Goal: Subscribe to service/newsletter: Subscribe to service/newsletter

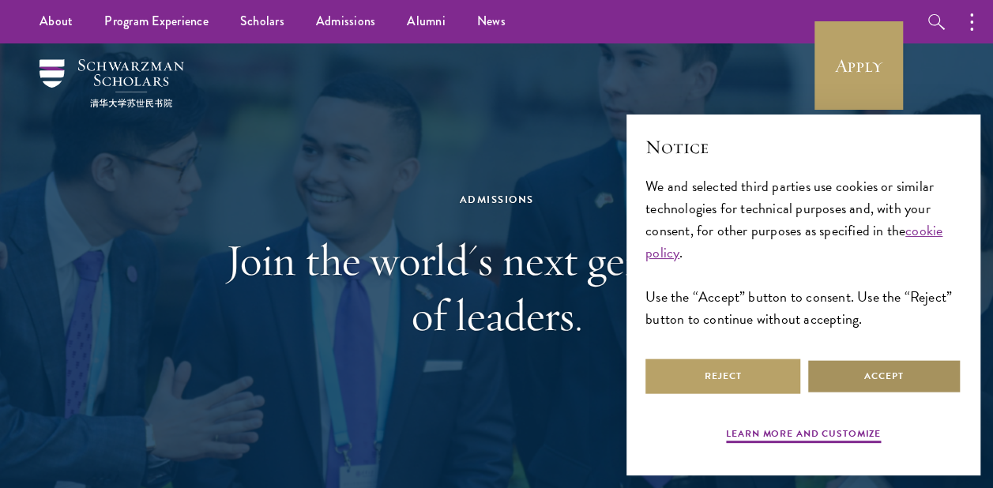
click at [878, 377] on button "Accept" at bounding box center [883, 376] width 155 height 36
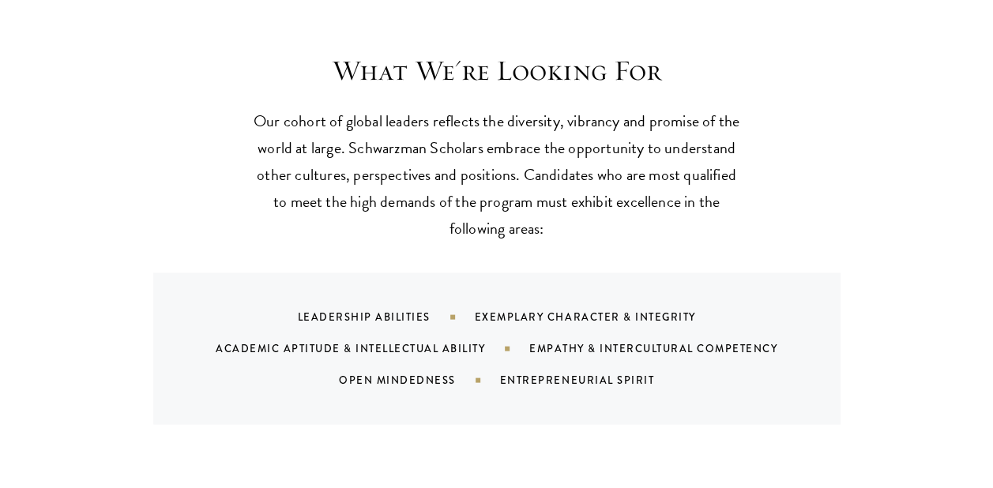
scroll to position [1484, 0]
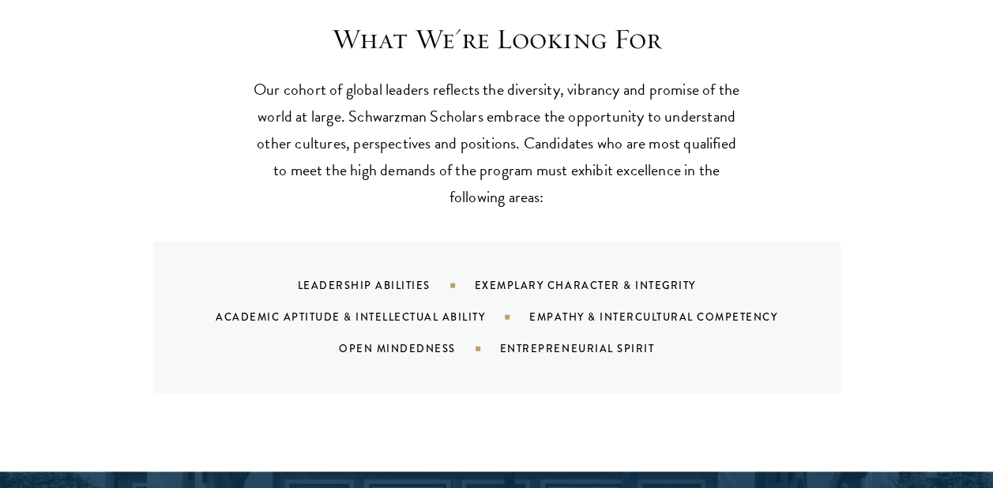
drag, startPoint x: 829, startPoint y: 0, endPoint x: 835, endPoint y: 98, distance: 98.1
click at [835, 98] on div "What We're Looking For Our cohort of global leaders reflects the diversity, vib…" at bounding box center [496, 206] width 853 height 371
drag, startPoint x: 947, startPoint y: 0, endPoint x: 557, endPoint y: 142, distance: 415.1
click at [557, 142] on p "Our cohort of global leaders reflects the diversity, vibrancy and promise of th…" at bounding box center [497, 142] width 490 height 134
click at [830, 200] on div "What We're Looking For Our cohort of global leaders reflects the diversity, vib…" at bounding box center [496, 206] width 853 height 371
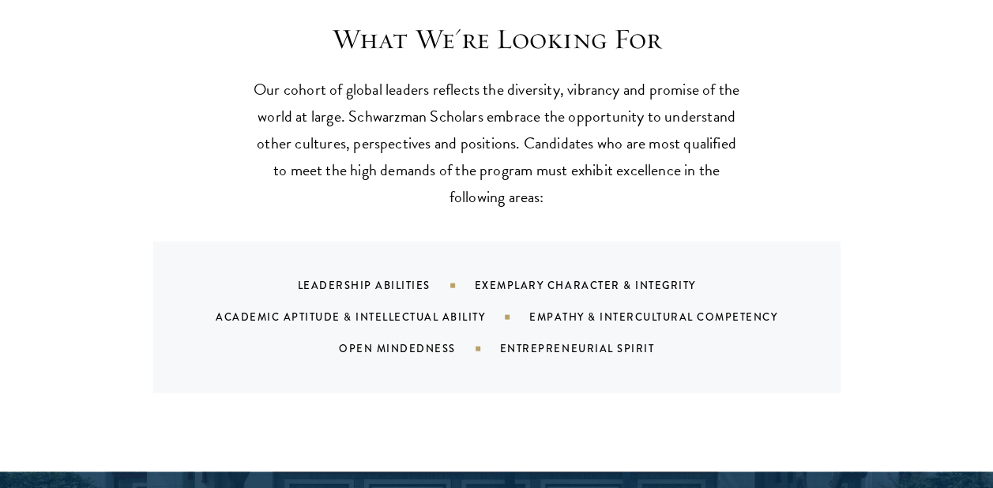
click at [685, 92] on p "Our cohort of global leaders reflects the diversity, vibrancy and promise of th…" at bounding box center [497, 142] width 490 height 134
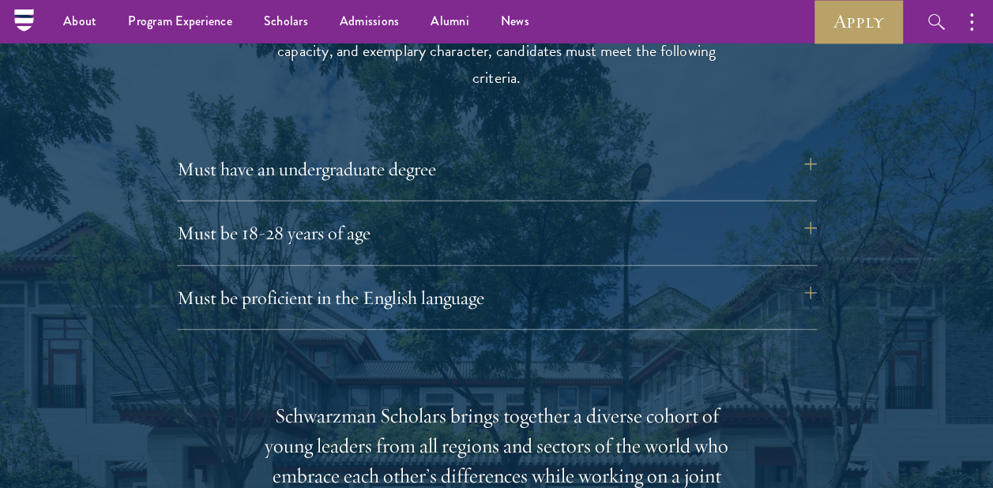
scroll to position [2085, 0]
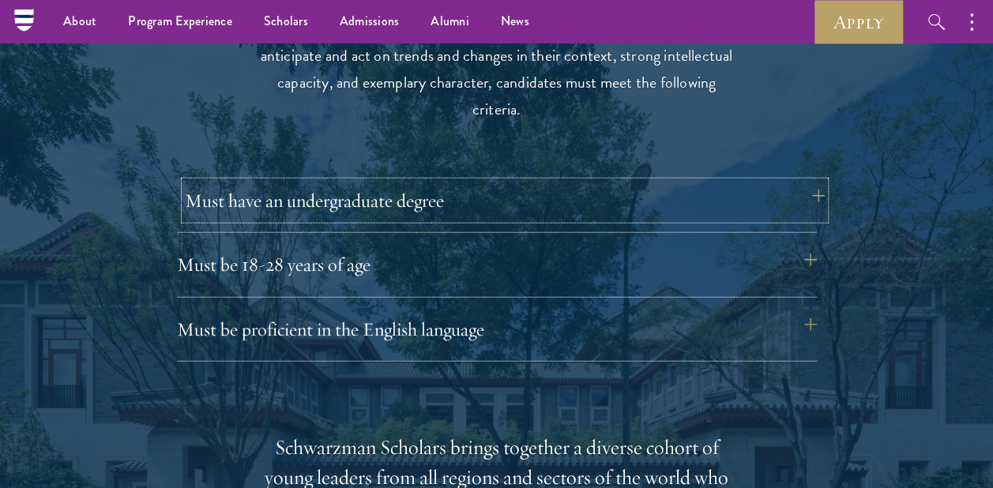
click at [603, 197] on button "Must have an undergraduate degree" at bounding box center [505, 201] width 640 height 38
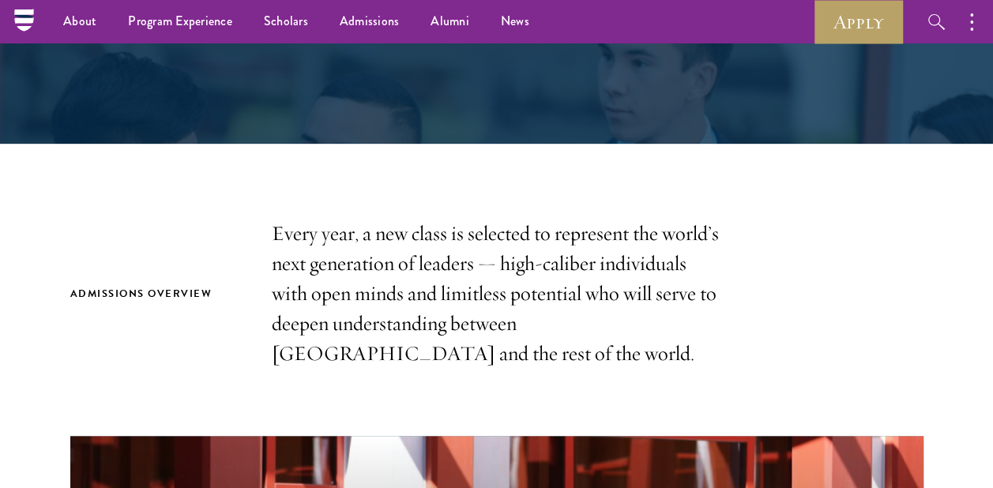
scroll to position [0, 0]
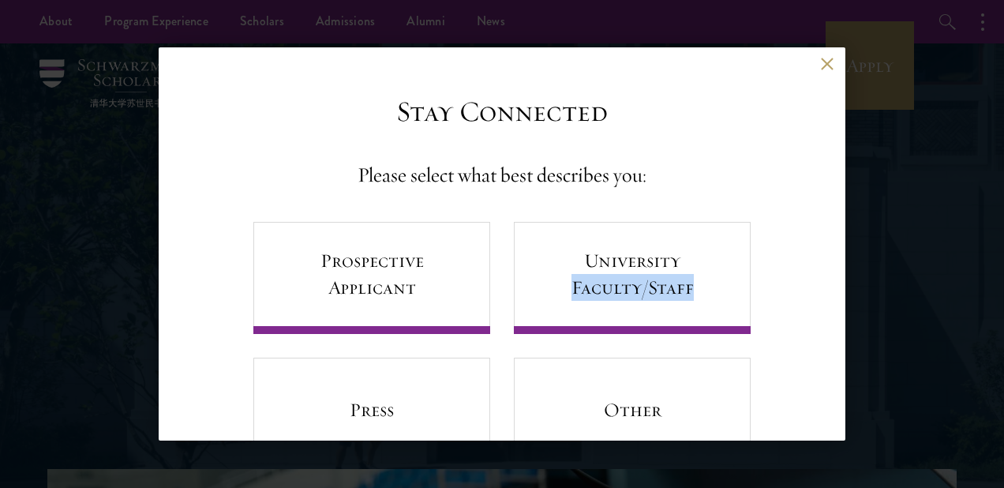
drag, startPoint x: 847, startPoint y: 266, endPoint x: 835, endPoint y: 324, distance: 58.8
click at [835, 324] on div "Back Stay Connected Please select what best describes you: Prospective Applican…" at bounding box center [502, 243] width 1004 height 393
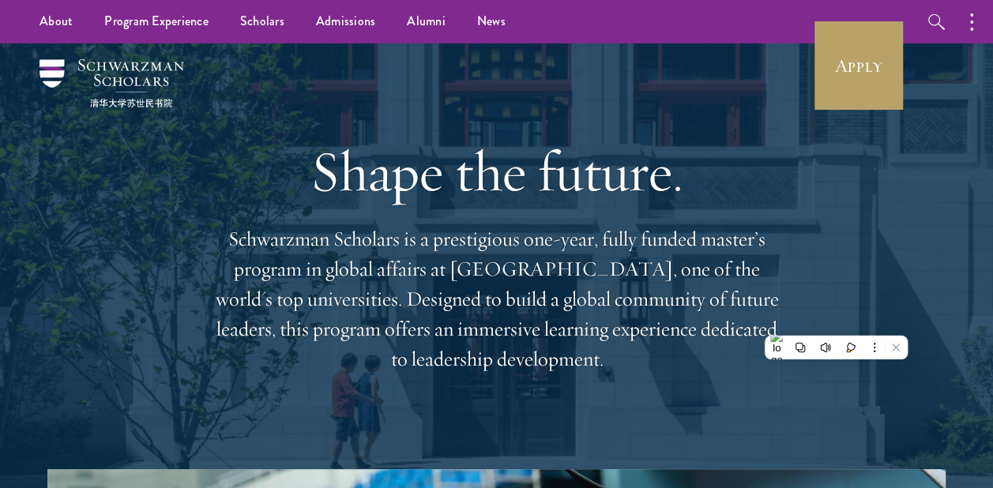
click at [643, 123] on div "Shape the future. Schwarzman Scholars is a prestigious one-year, fully funded m…" at bounding box center [496, 256] width 569 height 426
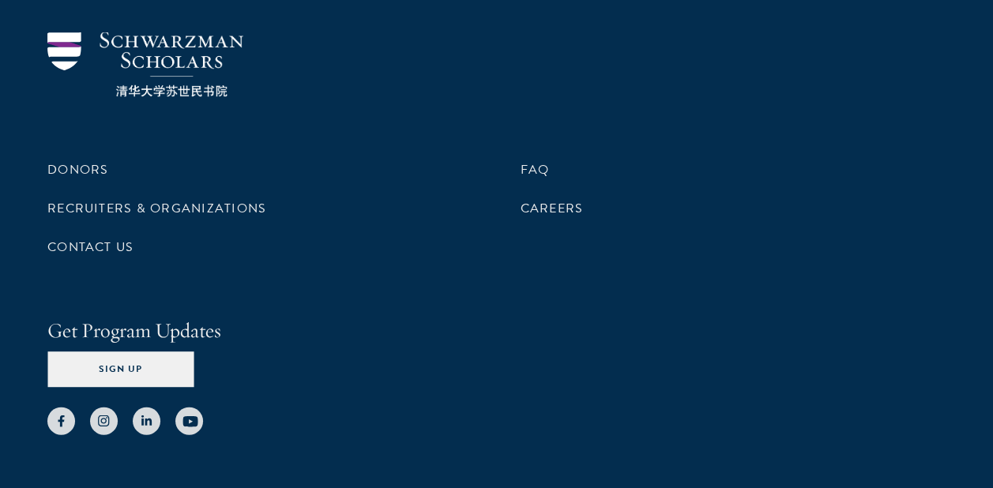
scroll to position [4694, 0]
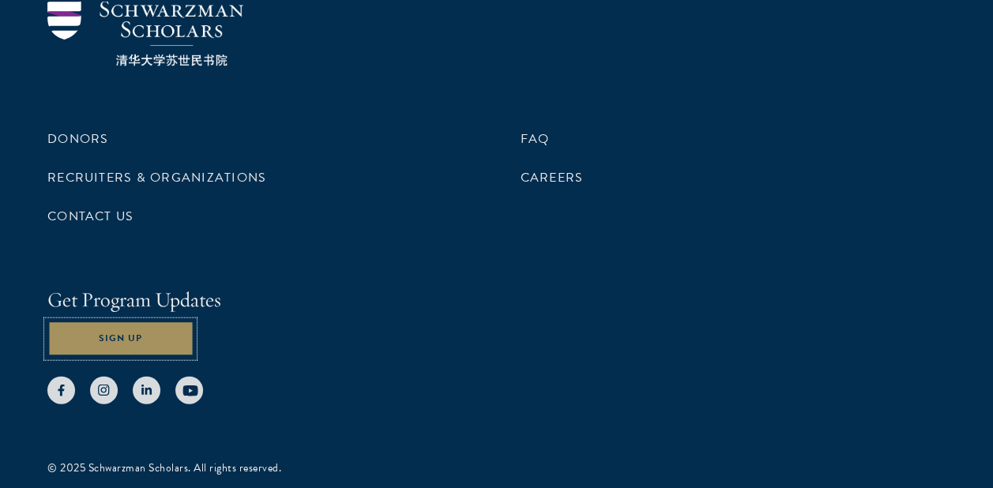
click at [104, 321] on button "Sign Up" at bounding box center [120, 339] width 146 height 36
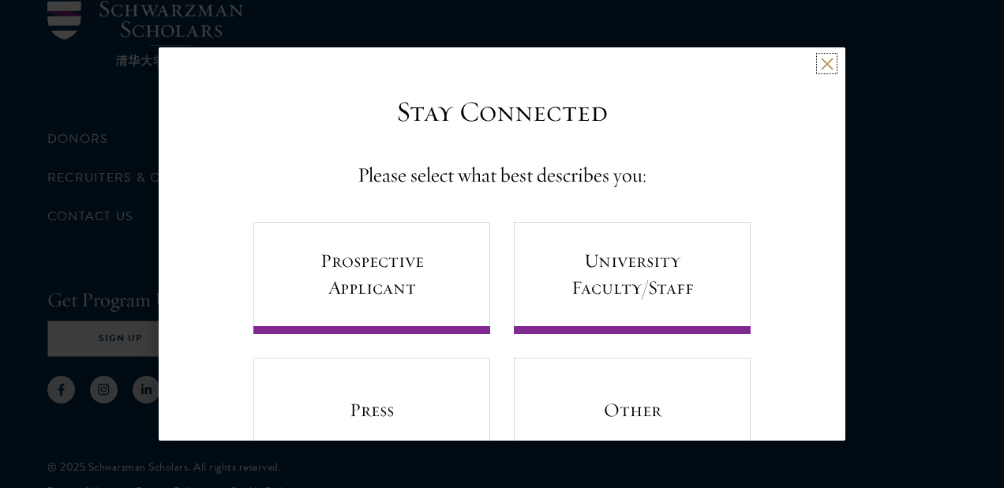
scroll to position [65, 0]
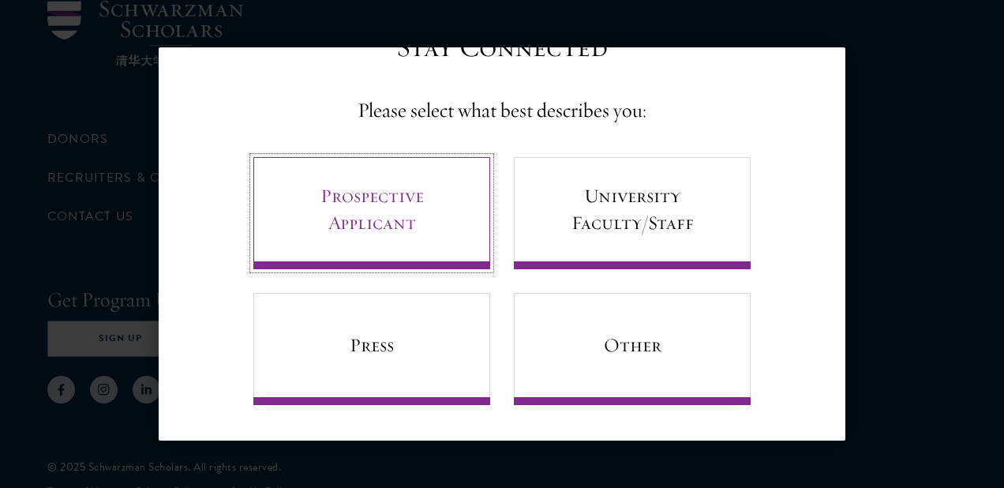
click at [379, 241] on link "Prospective Applicant" at bounding box center [371, 213] width 237 height 112
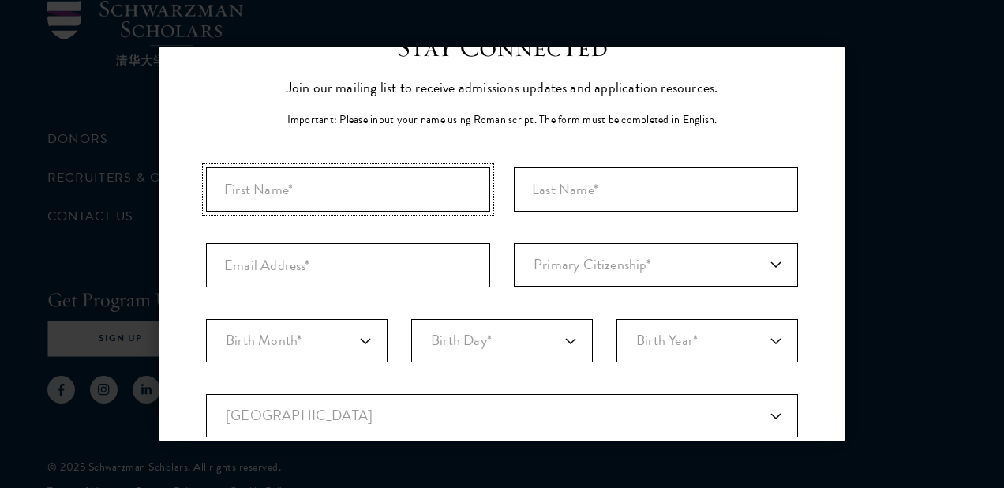
click at [417, 194] on input "First Name*" at bounding box center [348, 189] width 284 height 44
type input "gullabagh"
type input "hassan"
type input "gullabagh550@gmail.com"
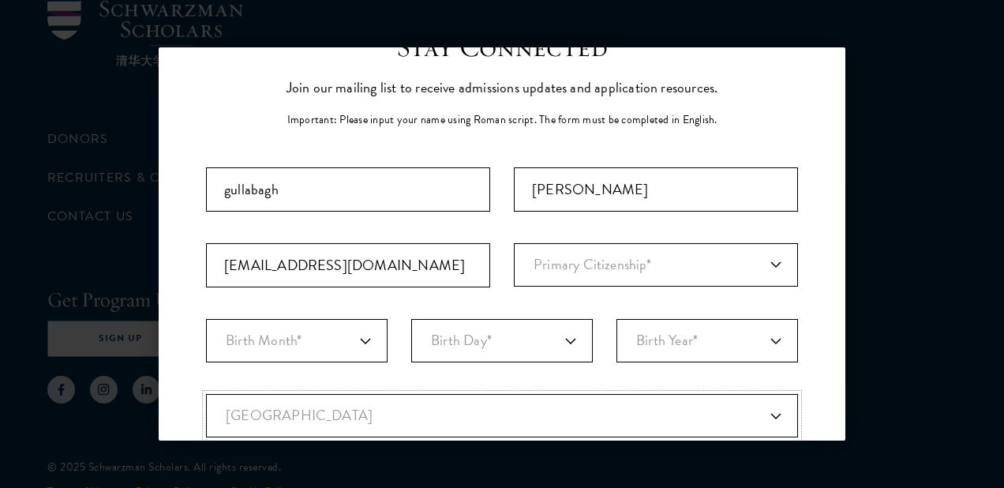
select select "IZ"
select select
select select "10"
select select "01"
select select "2000"
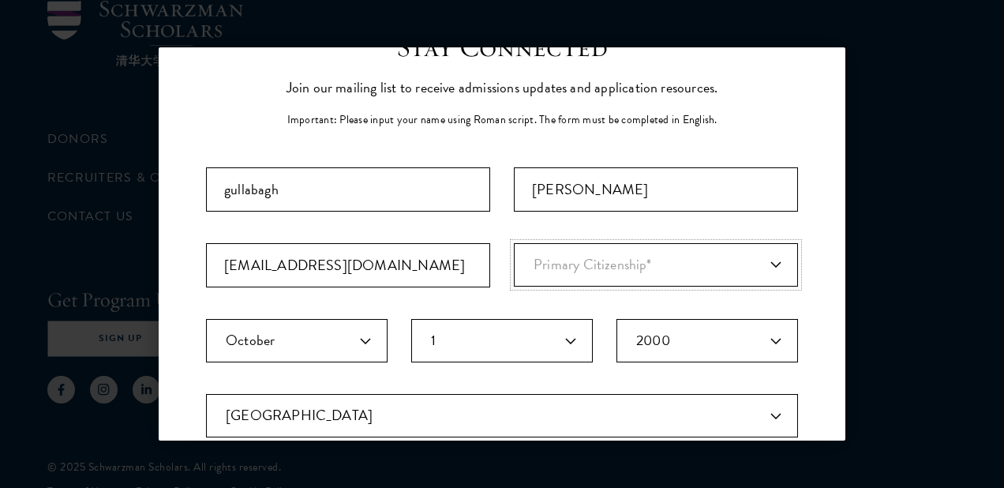
click at [584, 258] on select "Primary Citizenship* Afghanistan Aland Islands Albania Algeria Andorra Angola A…" at bounding box center [656, 264] width 284 height 43
click at [797, 265] on div "Stay Connected Please select what best describes you: Prospective Applicant Uni…" at bounding box center [502, 455] width 687 height 850
click at [738, 264] on select "Primary Citizenship* Afghanistan Aland Islands Albania Algeria Andorra Angola A…" at bounding box center [656, 264] width 284 height 43
select select "IZ"
click at [514, 243] on select "Primary Citizenship* Afghanistan Aland Islands Albania Algeria Andorra Angola A…" at bounding box center [656, 264] width 284 height 43
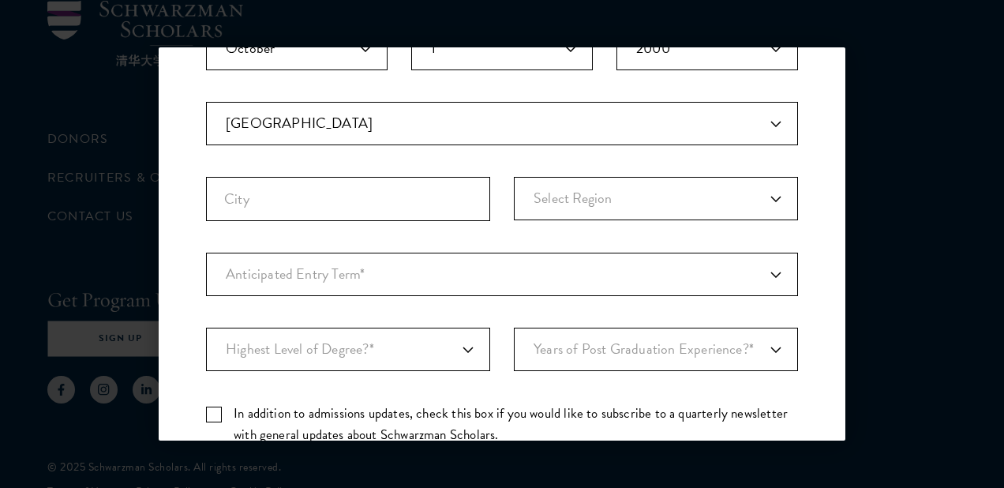
scroll to position [376, 0]
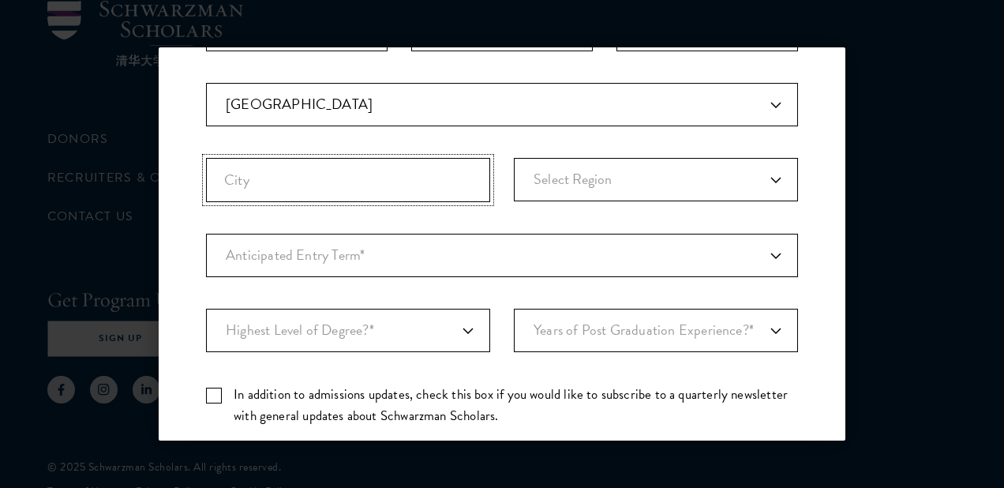
click at [399, 190] on input "City" at bounding box center [348, 180] width 284 height 44
type input "sulaimanyah"
click at [561, 182] on select "Select Region Al Anbar Al Muthanna Al-Qadisiyyah Babylon Baghdad Basra Dhi Qar …" at bounding box center [656, 179] width 284 height 43
select select "Sulaymaniyah"
click at [514, 158] on select "Select Region Al Anbar Al Muthanna Al-Qadisiyyah Babylon Baghdad Basra Dhi Qar …" at bounding box center [656, 179] width 284 height 43
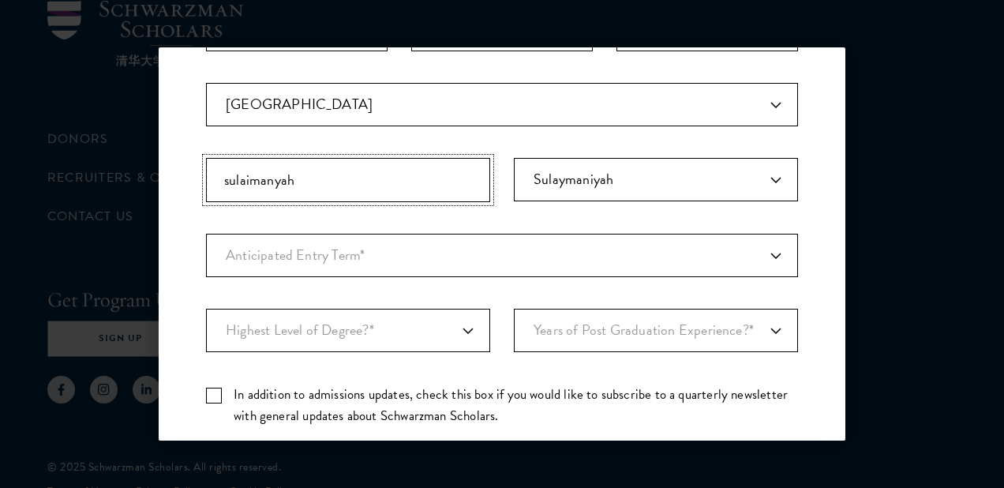
click at [379, 170] on input "sulaimanyah" at bounding box center [348, 180] width 284 height 44
type input "s"
type input "qaladiza"
click at [515, 243] on select "Anticipated Entry Term* August 2026 (Application opens April 2025) Just Explori…" at bounding box center [502, 255] width 592 height 43
select select "e64b8ab3-eabb-4867-96d5-7e6b4840665f"
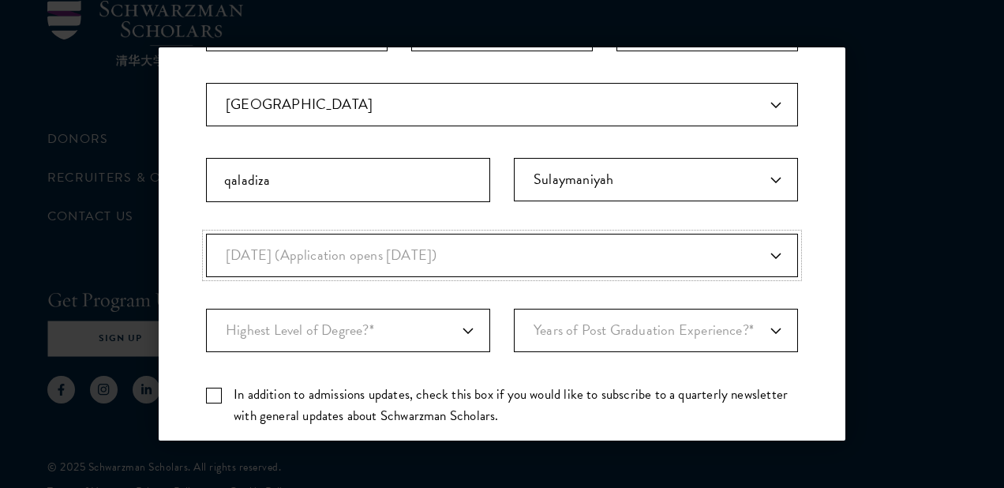
click at [206, 234] on select "Anticipated Entry Term* August 2026 (Application opens April 2025) Just Explori…" at bounding box center [502, 255] width 592 height 43
click at [465, 325] on select "Highest Level of Degree?* PHD Bachelor's Master's Current Undergraduate Student" at bounding box center [348, 330] width 284 height 43
select select "baef124f-e103-44b1-8ca6-5d0669438e44"
click at [206, 309] on select "Highest Level of Degree?* PHD Bachelor's Master's Current Undergraduate Student" at bounding box center [348, 330] width 284 height 43
click at [770, 327] on select "Years of Post Graduation Experience?* 1 2 3 4 5 6 7 8 9 10" at bounding box center [656, 330] width 284 height 43
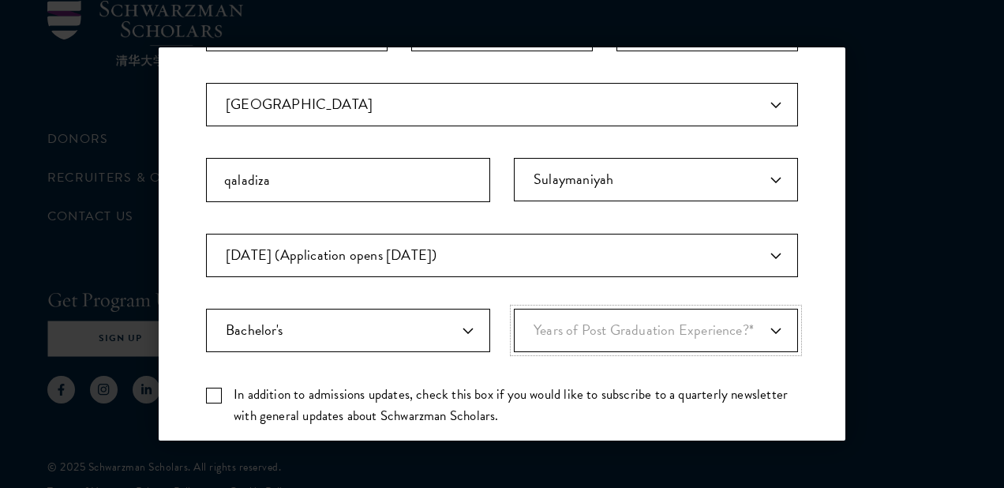
select select "1"
click at [514, 309] on select "Years of Post Graduation Experience?* 1 2 3 4 5 6 7 8 9 10" at bounding box center [656, 330] width 284 height 43
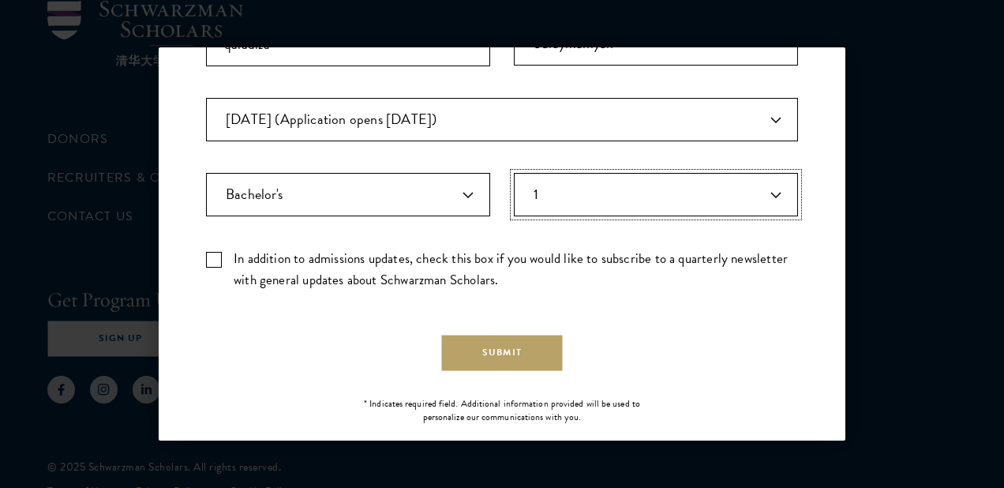
scroll to position [537, 0]
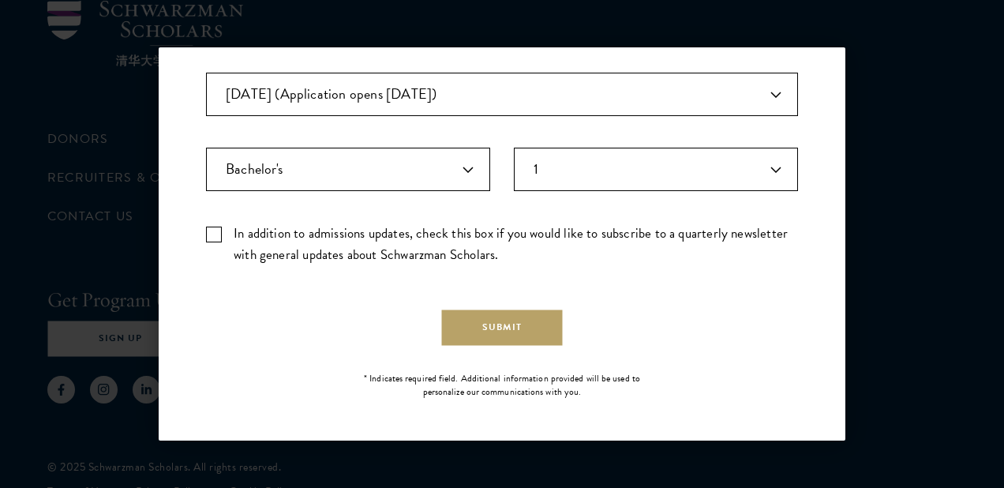
click at [213, 235] on label "In addition to admissions updates, check this box if you would like to subscrib…" at bounding box center [502, 244] width 592 height 43
click at [213, 233] on input "In addition to admissions updates, check this box if you would like to subscrib…" at bounding box center [502, 228] width 592 height 10
checkbox input "true"
click at [510, 330] on button "Submit" at bounding box center [502, 328] width 121 height 36
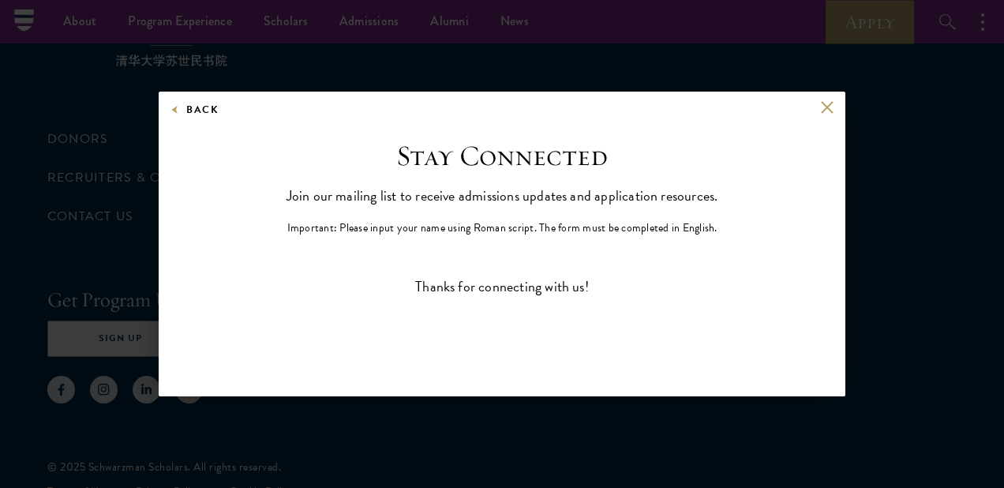
scroll to position [0, 0]
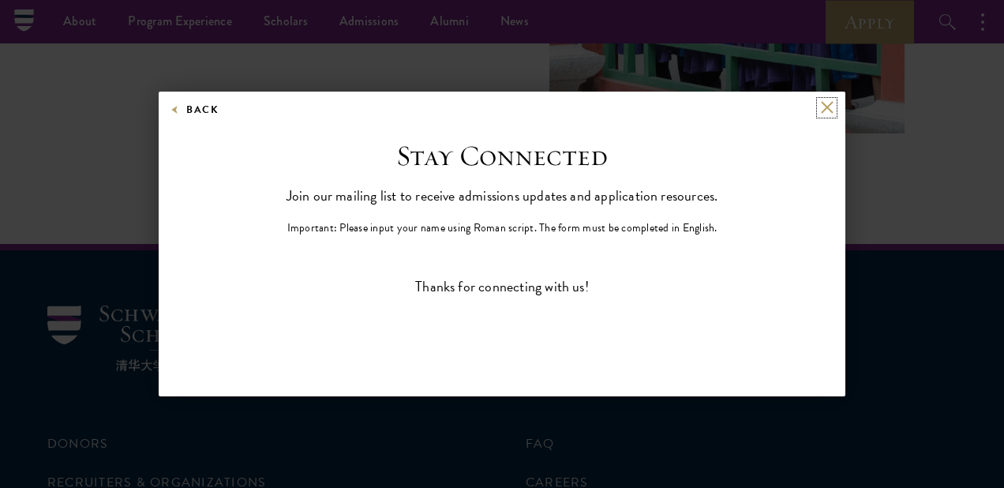
click at [825, 109] on button at bounding box center [826, 107] width 13 height 13
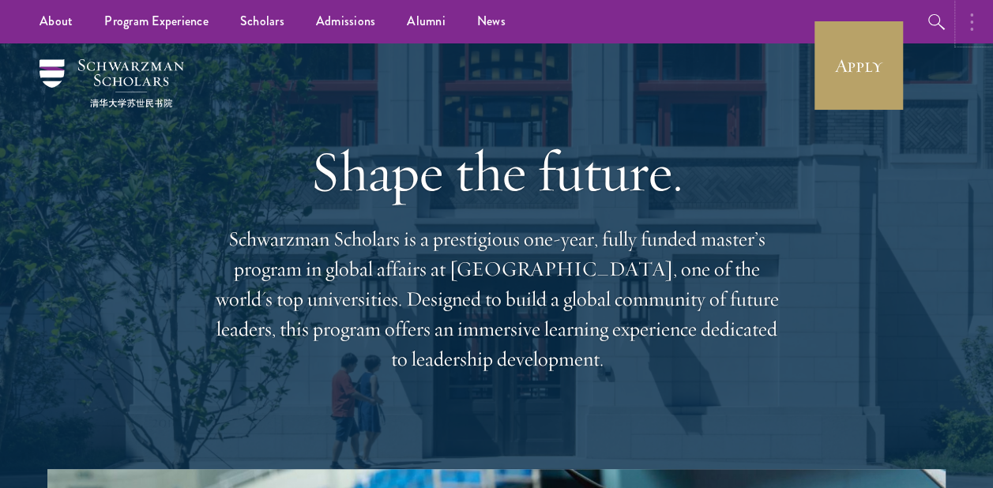
click at [961, 23] on button "button" at bounding box center [975, 21] width 35 height 43
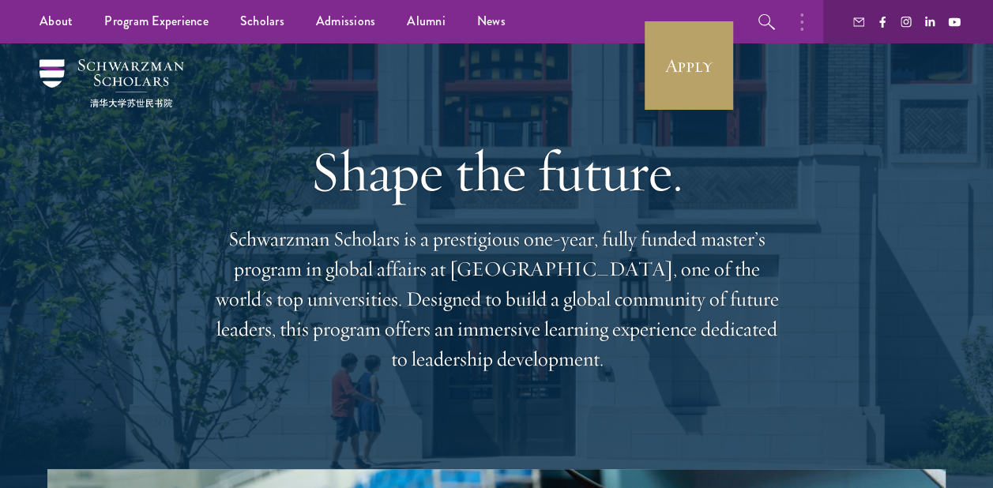
click at [564, 118] on div "Shape the future. Schwarzman Scholars is a prestigious one-year, fully funded m…" at bounding box center [496, 256] width 569 height 426
click at [259, 24] on link "Scholars" at bounding box center [262, 21] width 76 height 43
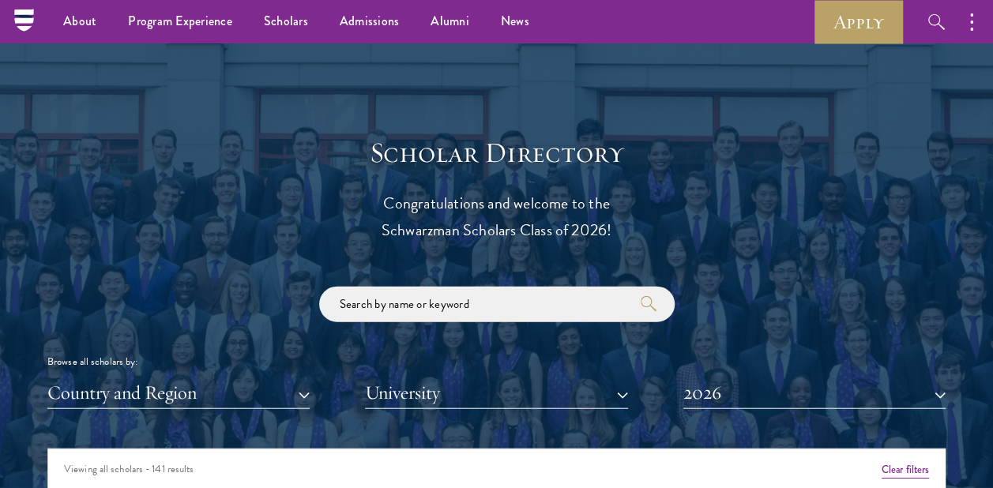
scroll to position [1579, 0]
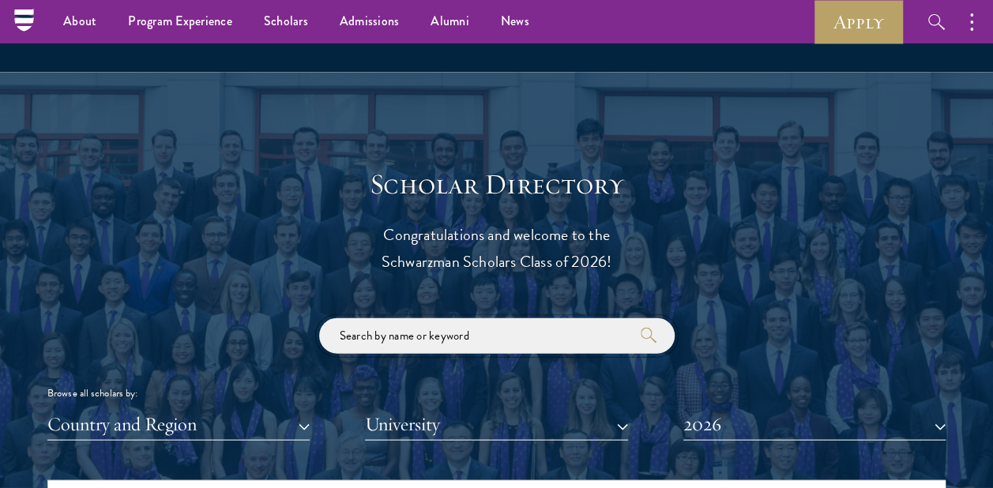
click at [544, 327] on input "search" at bounding box center [496, 336] width 355 height 36
type input "p"
click at [694, 273] on p "Congratulations and welcome to the Schwarzman Scholars Class of 2026!" at bounding box center [497, 248] width 490 height 54
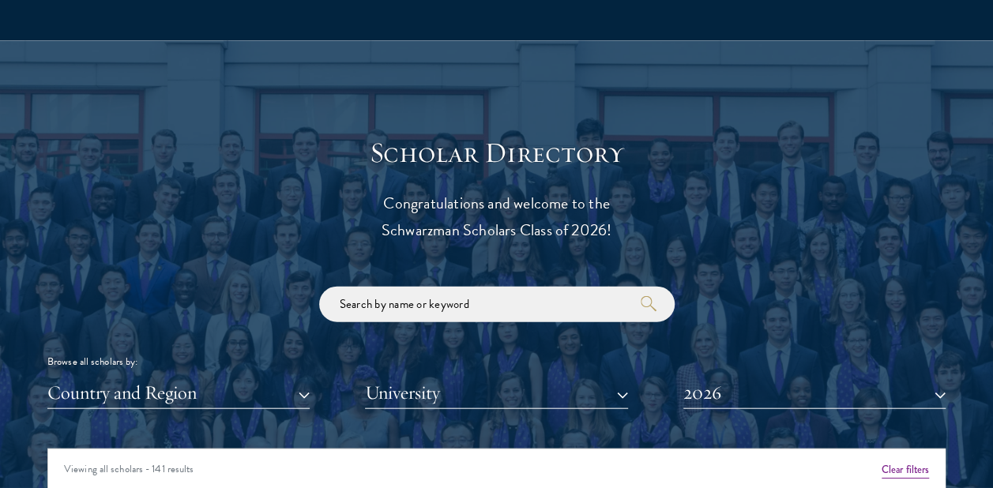
scroll to position [1737, 0]
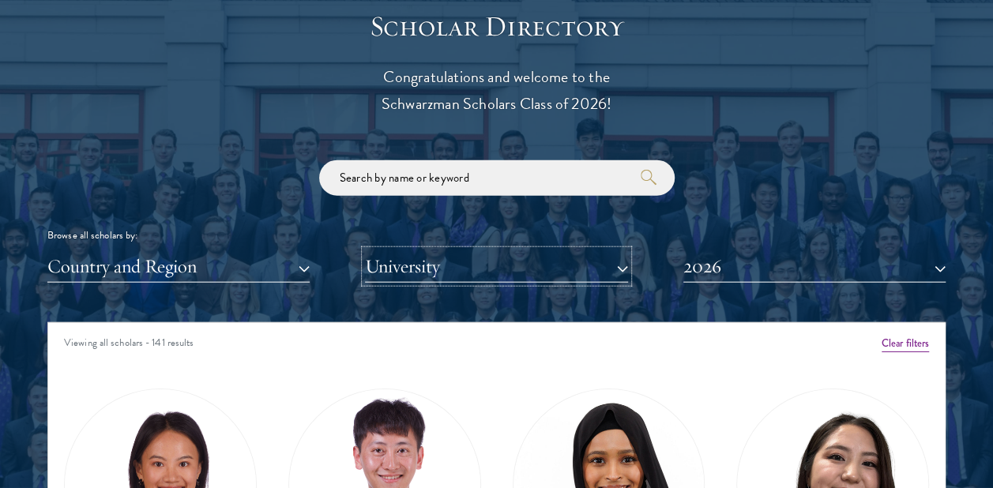
click at [616, 270] on button "University" at bounding box center [496, 266] width 262 height 32
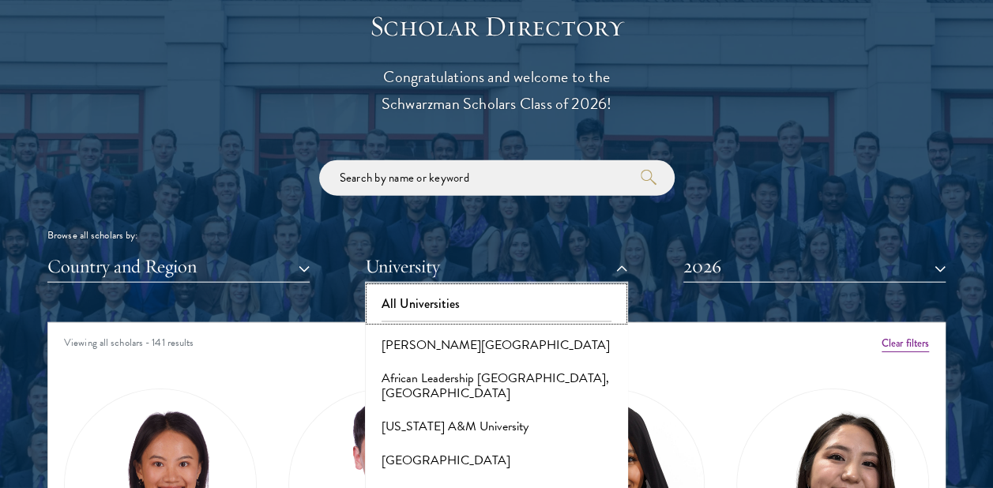
click at [472, 302] on button "All Universities" at bounding box center [496, 303] width 253 height 33
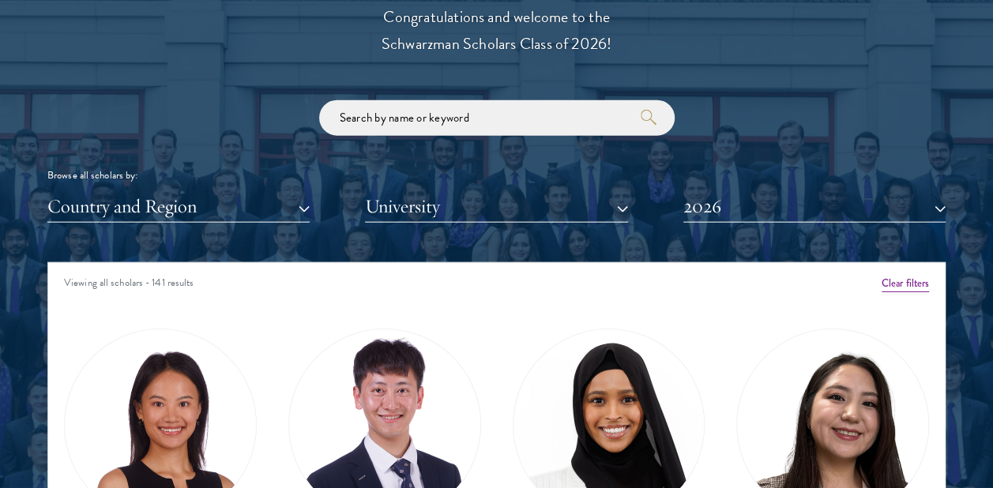
scroll to position [1800, 0]
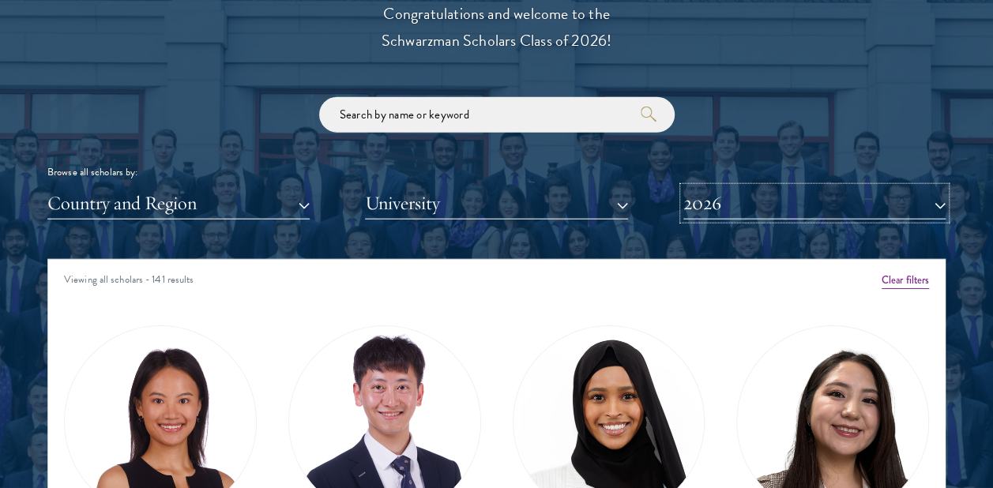
click at [872, 199] on button "2026" at bounding box center [814, 203] width 262 height 32
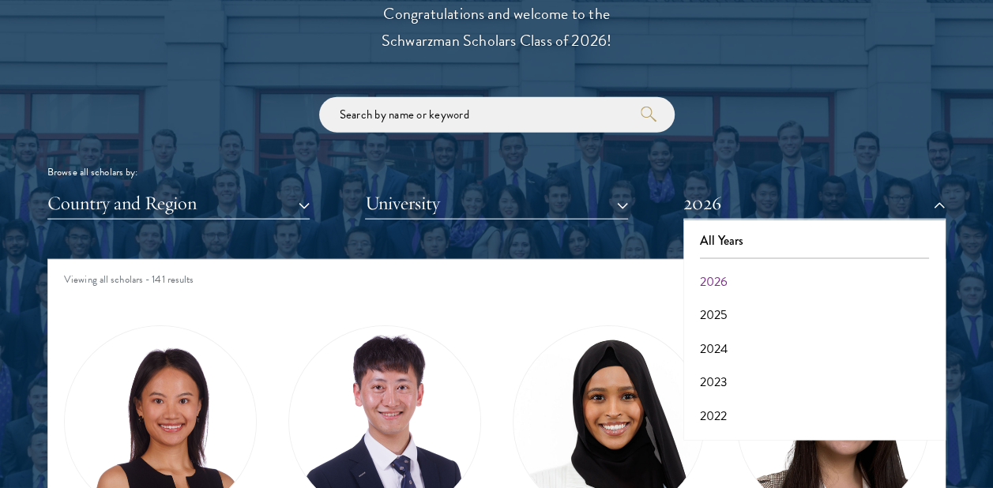
click at [834, 103] on div "Browse all scholars by: Country and Region All Countries and Regions Afghanista…" at bounding box center [496, 158] width 898 height 122
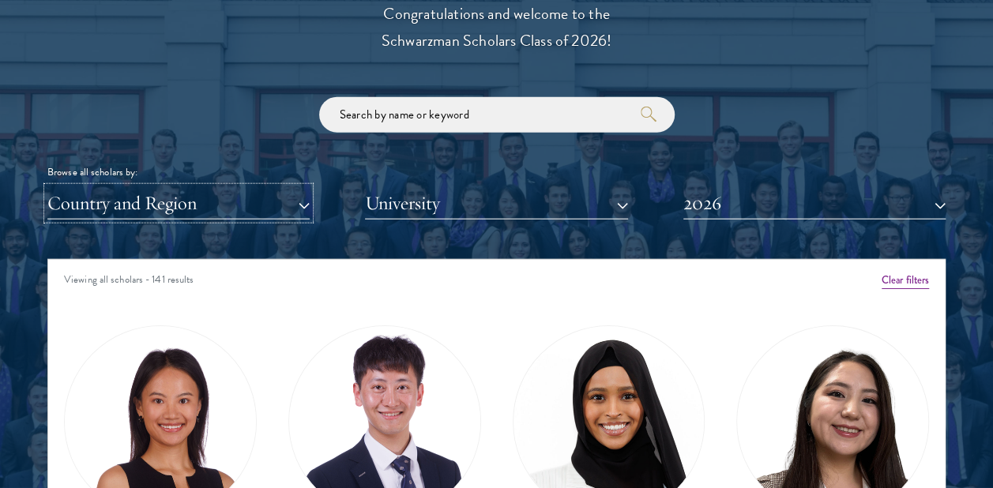
click at [306, 208] on button "Country and Region" at bounding box center [178, 203] width 262 height 32
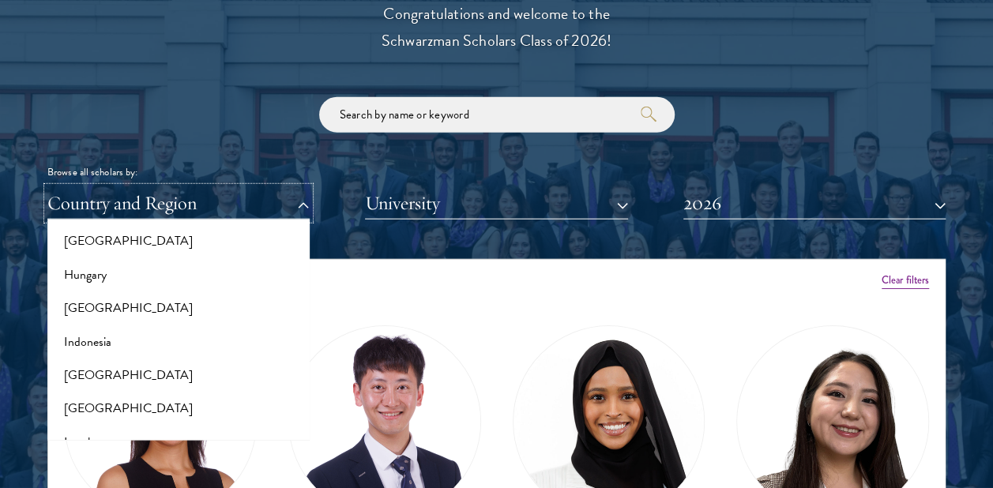
scroll to position [1188, 0]
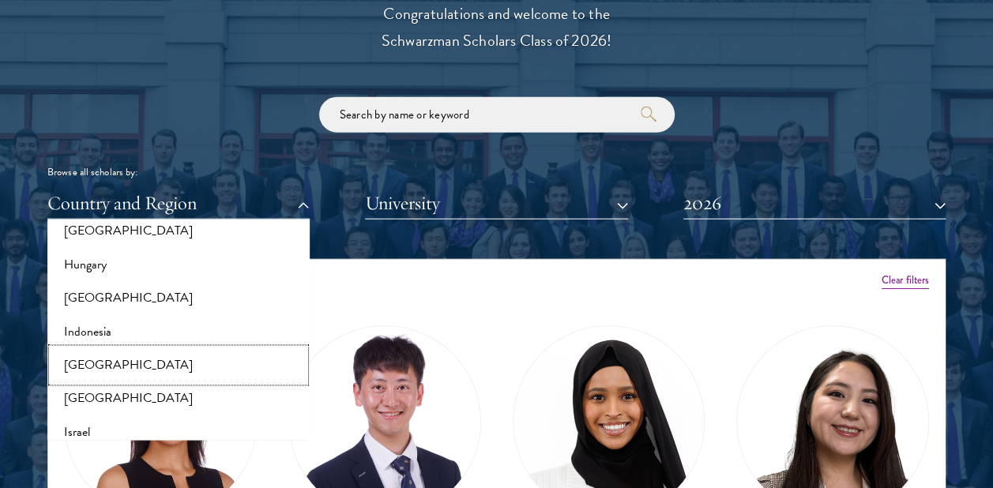
click at [92, 363] on button "[GEOGRAPHIC_DATA]" at bounding box center [178, 365] width 253 height 33
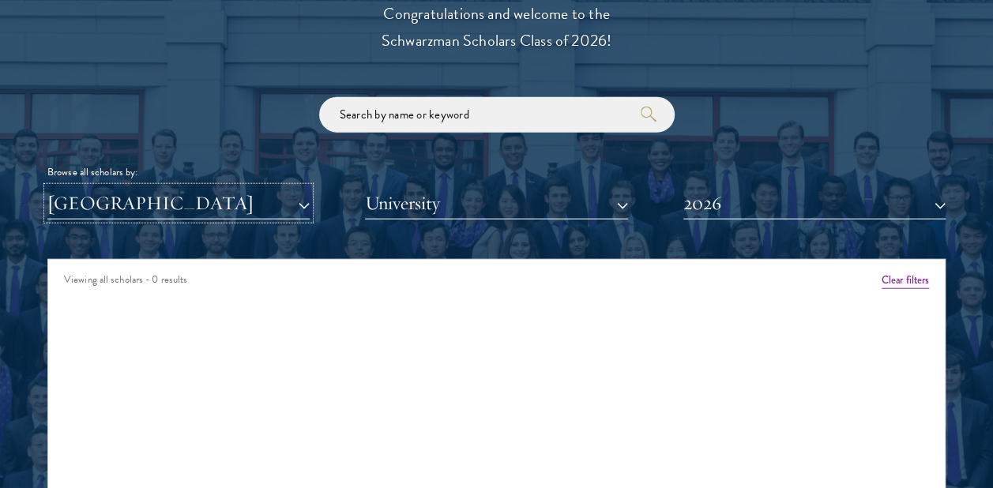
click at [309, 207] on button "[GEOGRAPHIC_DATA]" at bounding box center [178, 203] width 262 height 32
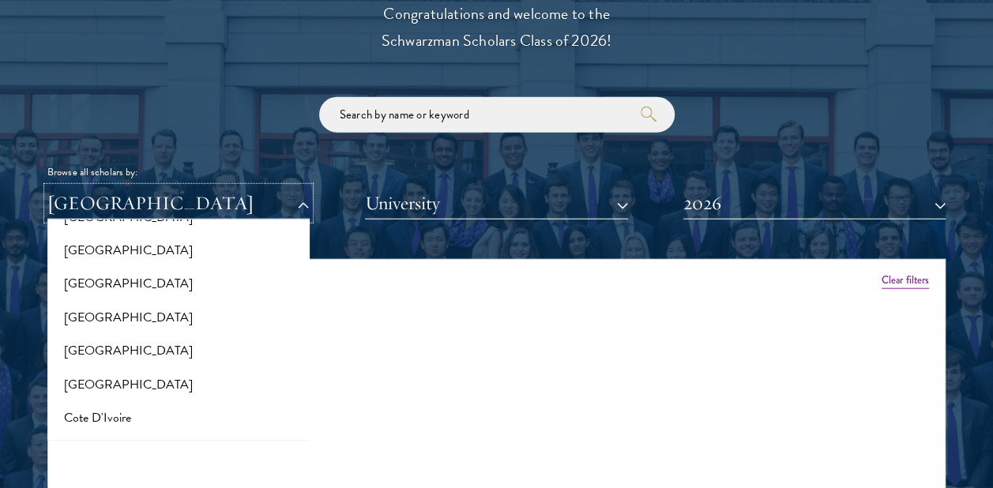
scroll to position [543, 0]
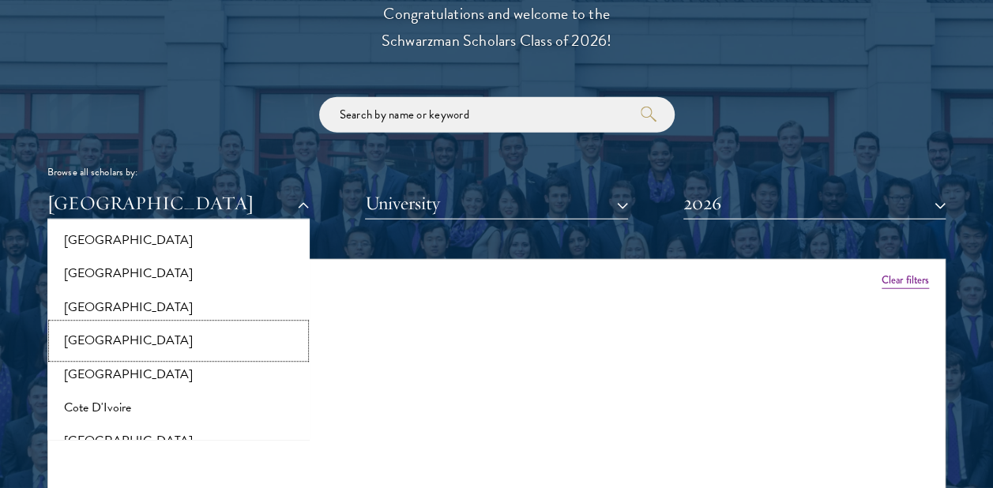
click at [79, 332] on button "[GEOGRAPHIC_DATA]" at bounding box center [178, 341] width 253 height 33
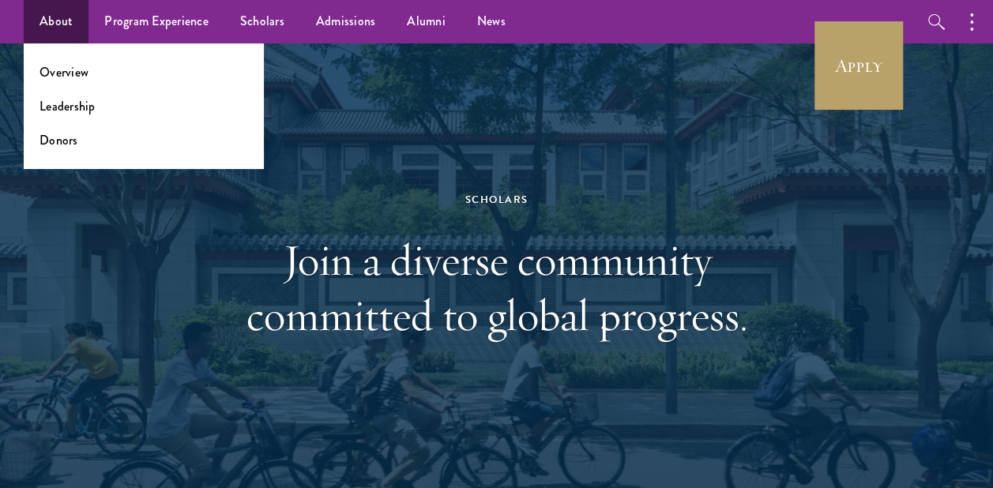
click at [75, 95] on ul "Overview Leadership Donors" at bounding box center [144, 106] width 240 height 126
click at [75, 103] on link "Leadership" at bounding box center [67, 106] width 56 height 18
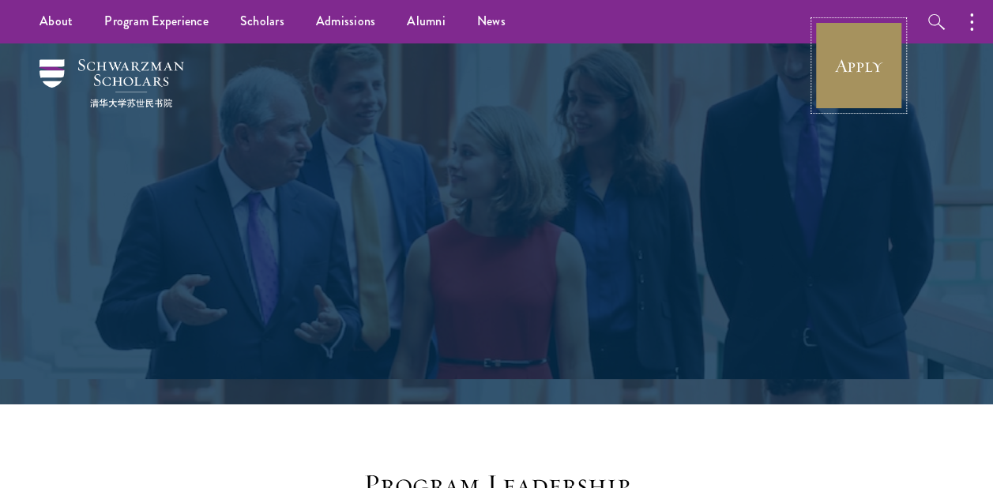
click at [877, 65] on link "Apply" at bounding box center [858, 65] width 88 height 88
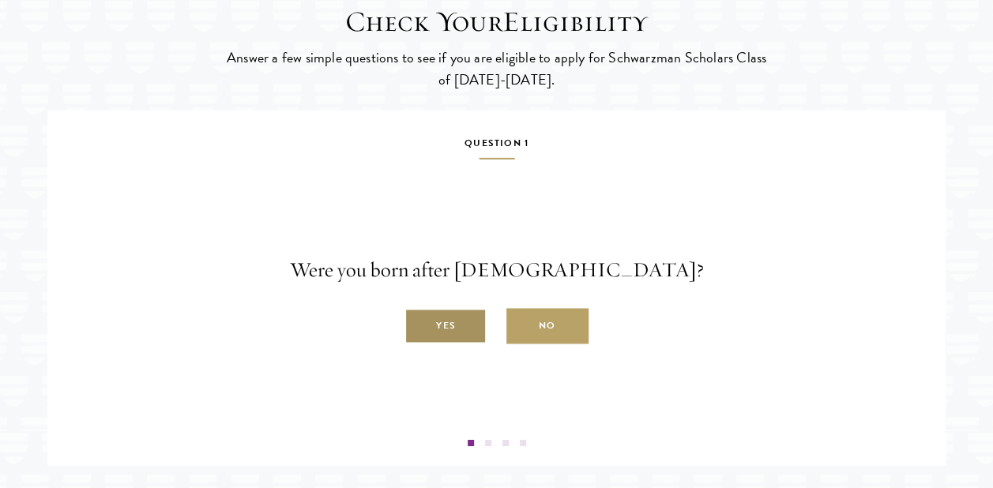
click at [463, 344] on label "Yes" at bounding box center [445, 327] width 82 height 36
click at [418, 325] on input "Yes" at bounding box center [411, 317] width 14 height 14
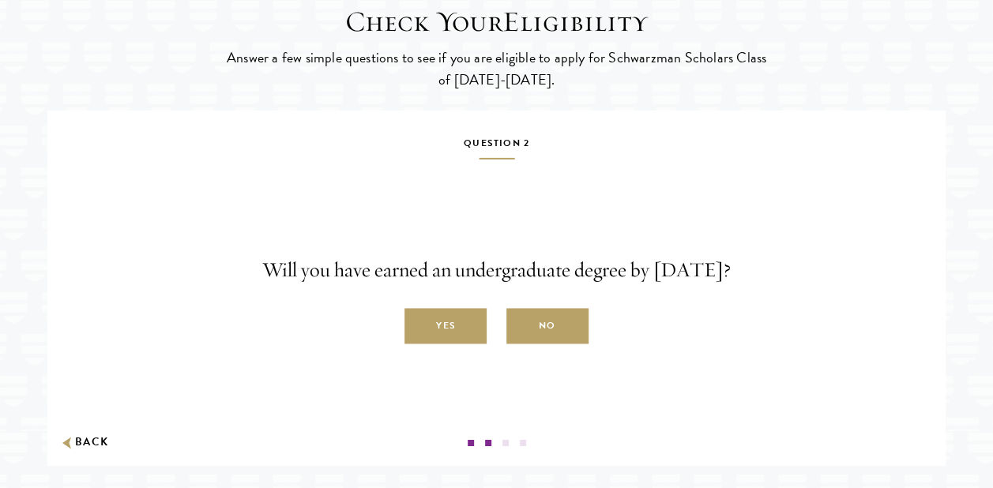
click at [463, 344] on label "Yes" at bounding box center [445, 327] width 82 height 36
click at [418, 325] on input "Yes" at bounding box center [411, 317] width 14 height 14
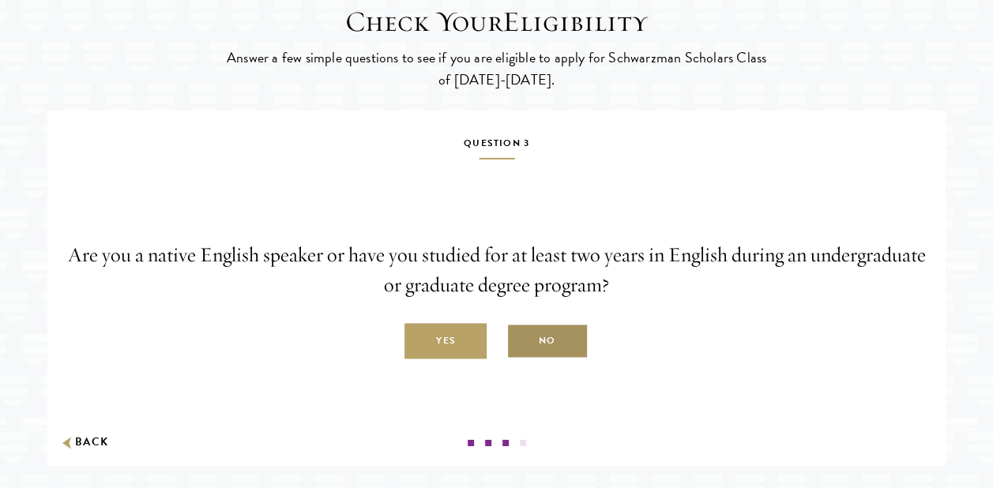
click at [532, 359] on label "No" at bounding box center [547, 342] width 82 height 36
click at [520, 340] on input "No" at bounding box center [513, 332] width 14 height 14
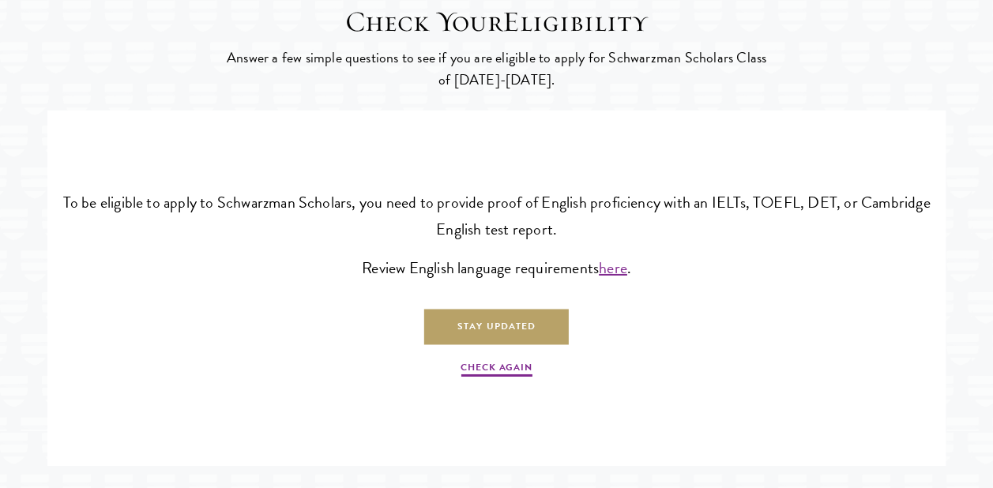
click at [685, 379] on p "Check Again" at bounding box center [496, 361] width 874 height 35
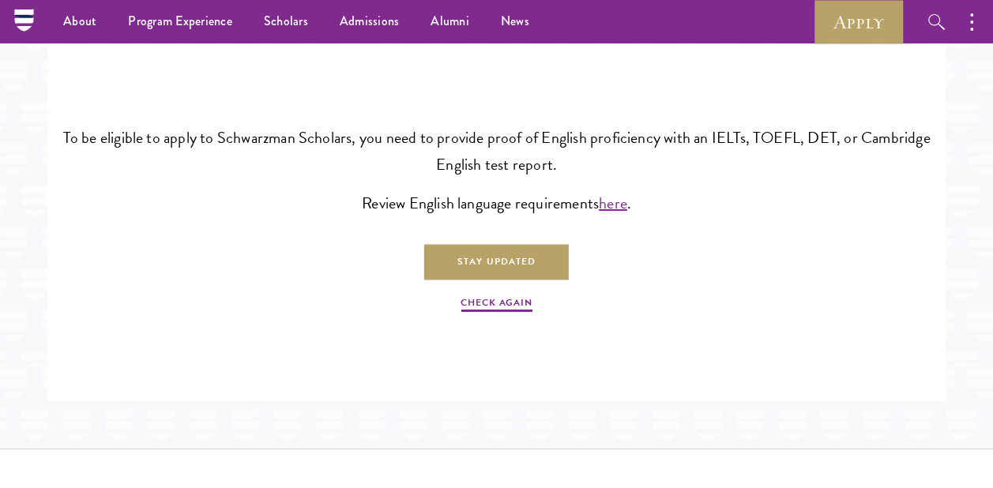
scroll to position [2501, 0]
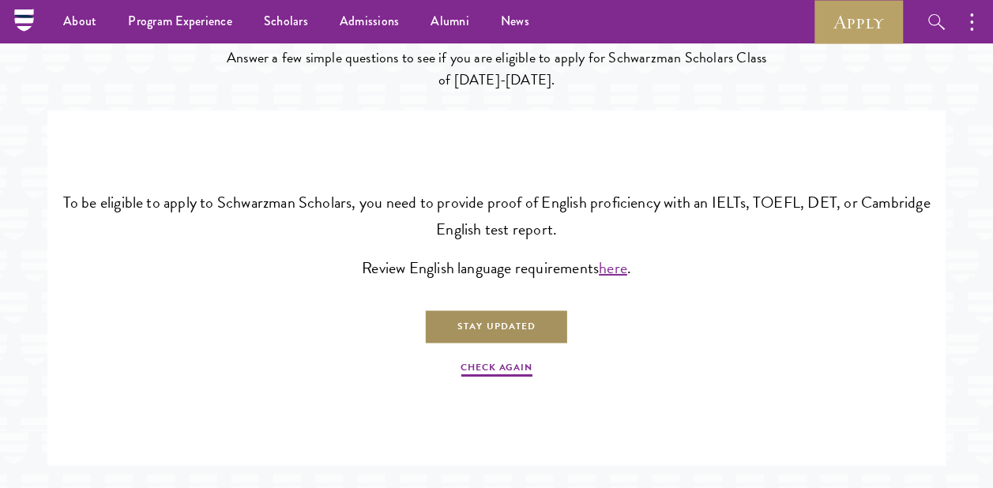
click at [515, 344] on link "Stay Updated" at bounding box center [496, 327] width 144 height 36
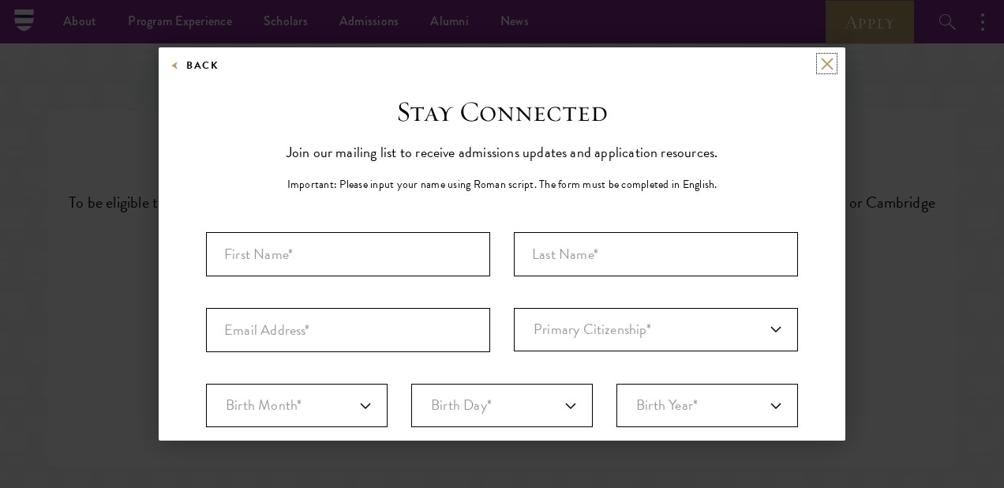
click at [820, 59] on button at bounding box center [826, 63] width 13 height 13
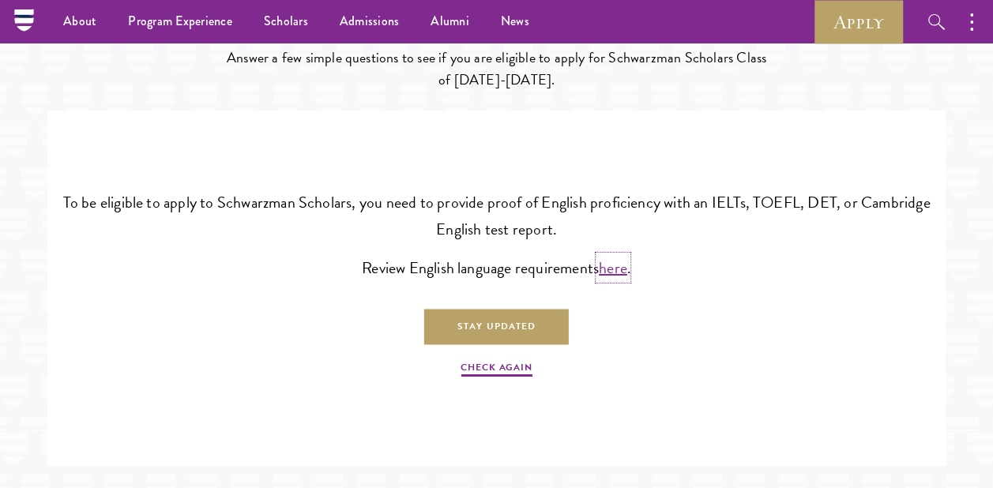
click at [618, 280] on link "here" at bounding box center [613, 268] width 28 height 24
